Goal: Information Seeking & Learning: Learn about a topic

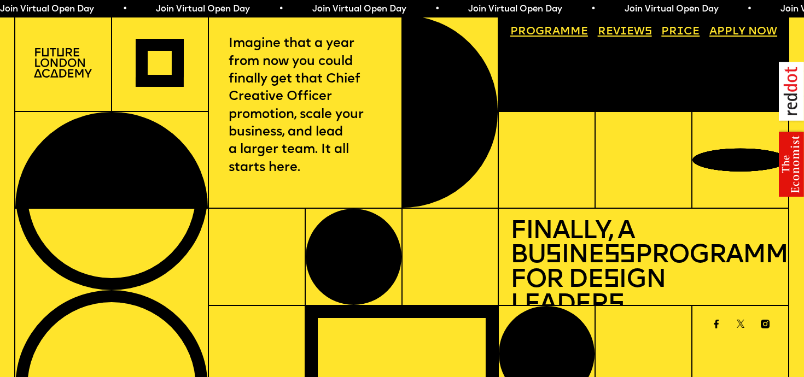
click at [684, 32] on link "Price" at bounding box center [680, 32] width 49 height 22
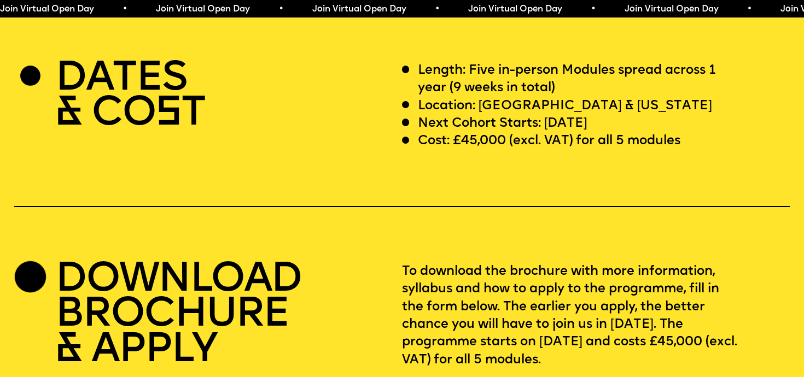
scroll to position [3290, 0]
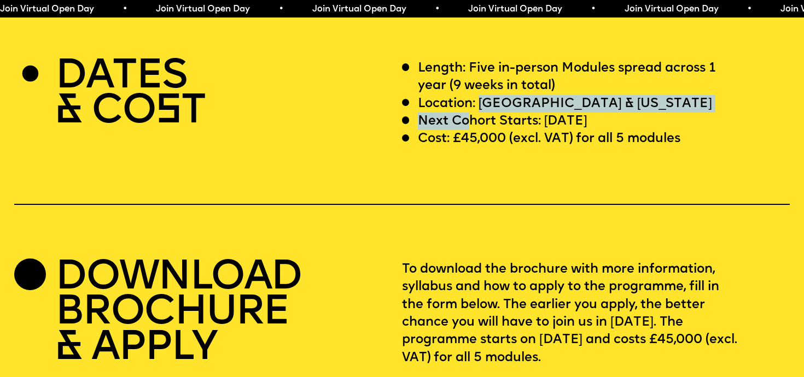
drag, startPoint x: 479, startPoint y: 83, endPoint x: 469, endPoint y: 109, distance: 28.4
click at [469, 109] on div "Length: Five in-person Modules spread across 1 year (9 weeks in total) Location…" at bounding box center [596, 104] width 388 height 89
click at [469, 113] on p "Next Cohort Starts: [DATE]" at bounding box center [503, 122] width 170 height 18
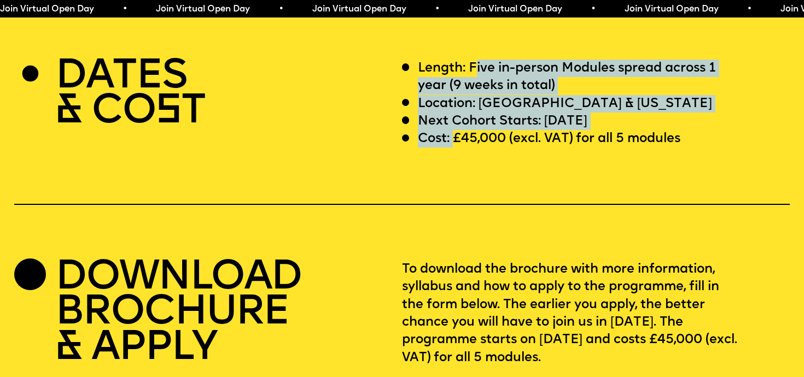
drag, startPoint x: 476, startPoint y: 57, endPoint x: 457, endPoint y: 117, distance: 62.5
click at [457, 117] on div "Length: Five in-person Modules spread across 1 year (9 weeks in total) Location…" at bounding box center [596, 104] width 388 height 89
click at [457, 130] on p "Cost: £45,000 (excl. VAT) for all 5 modules" at bounding box center [549, 139] width 263 height 18
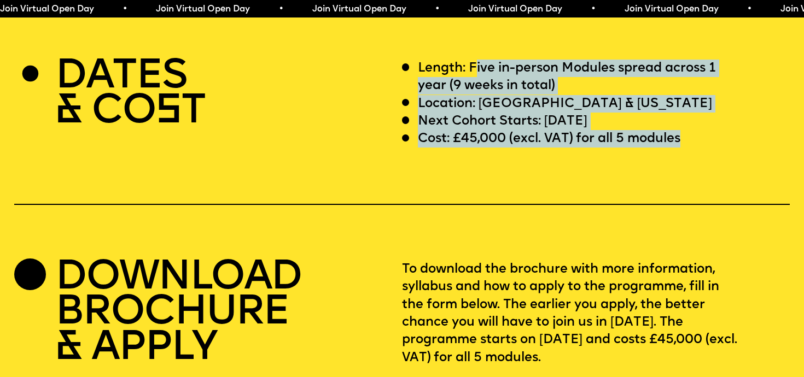
drag, startPoint x: 477, startPoint y: 48, endPoint x: 464, endPoint y: 149, distance: 102.1
click at [464, 149] on div "DATES & CO S T Length: Five in-person Modules spread across 1 year (9 weeks in …" at bounding box center [402, 240] width 804 height 361
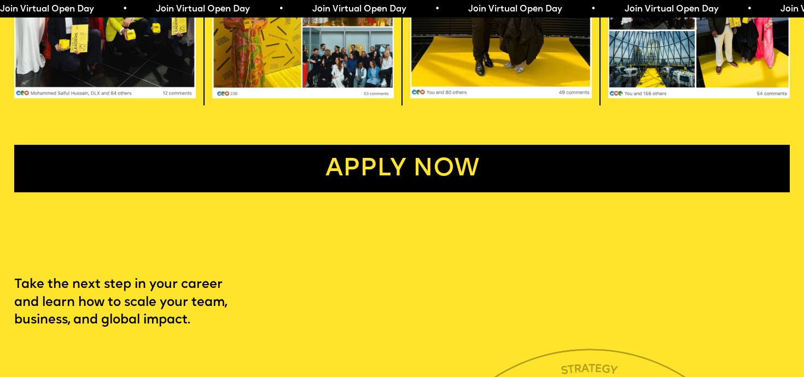
scroll to position [2308, 0]
